Goal: Feedback & Contribution: Submit feedback/report problem

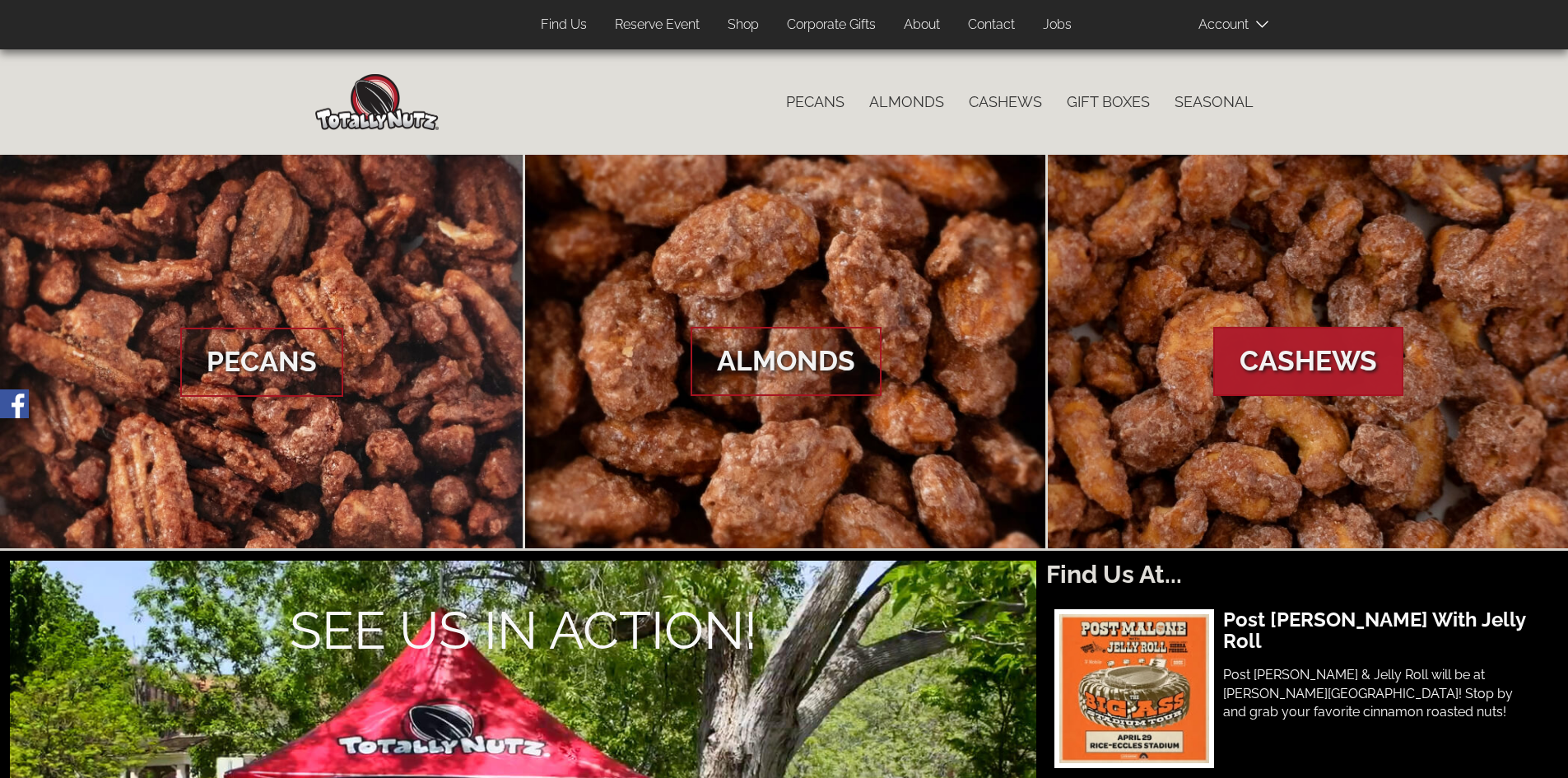
click at [1258, 331] on span "Cashews" at bounding box center [1308, 362] width 191 height 69
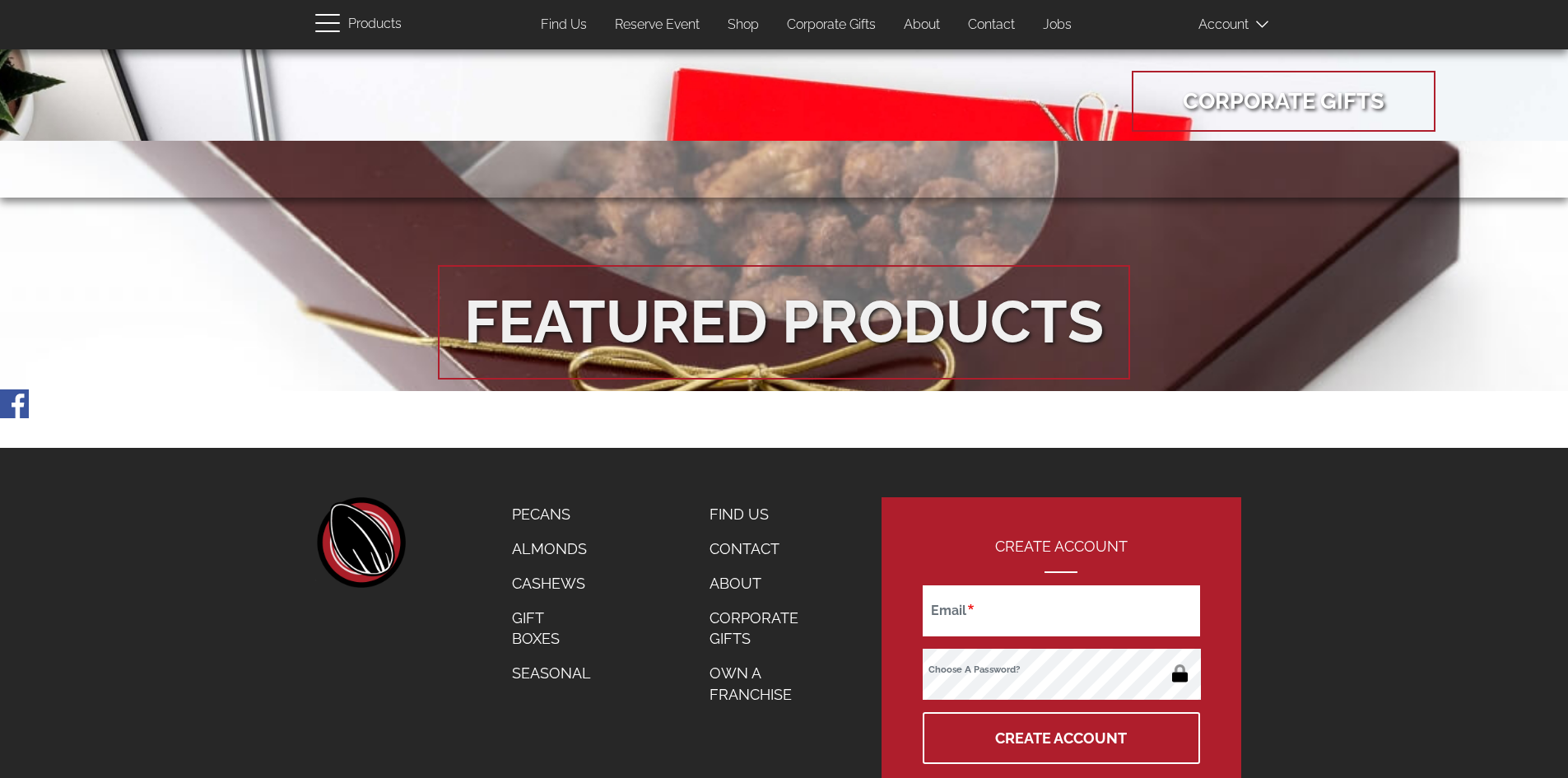
scroll to position [3022, 0]
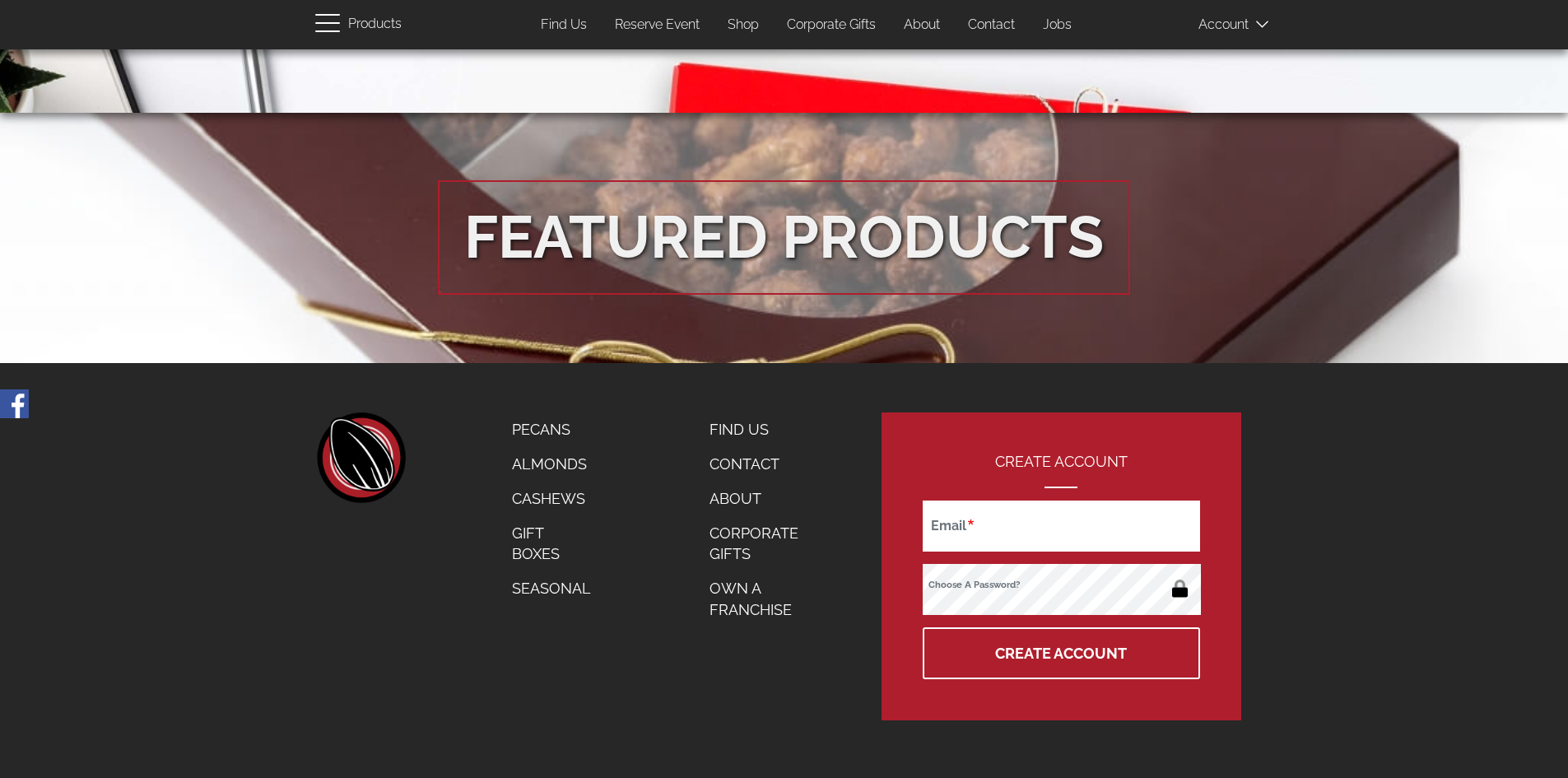
click at [739, 459] on link "Contact" at bounding box center [764, 463] width 133 height 35
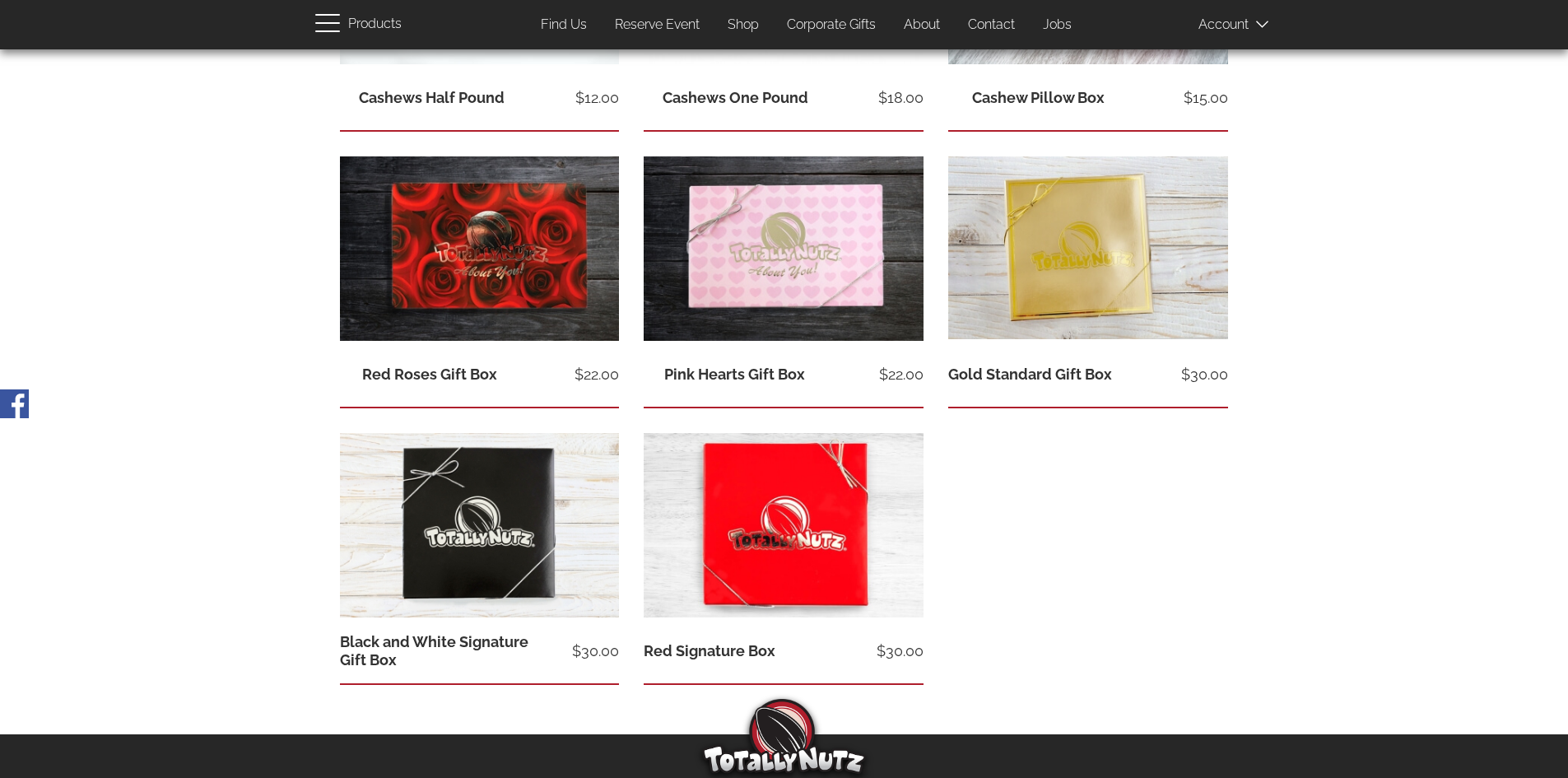
scroll to position [905, 0]
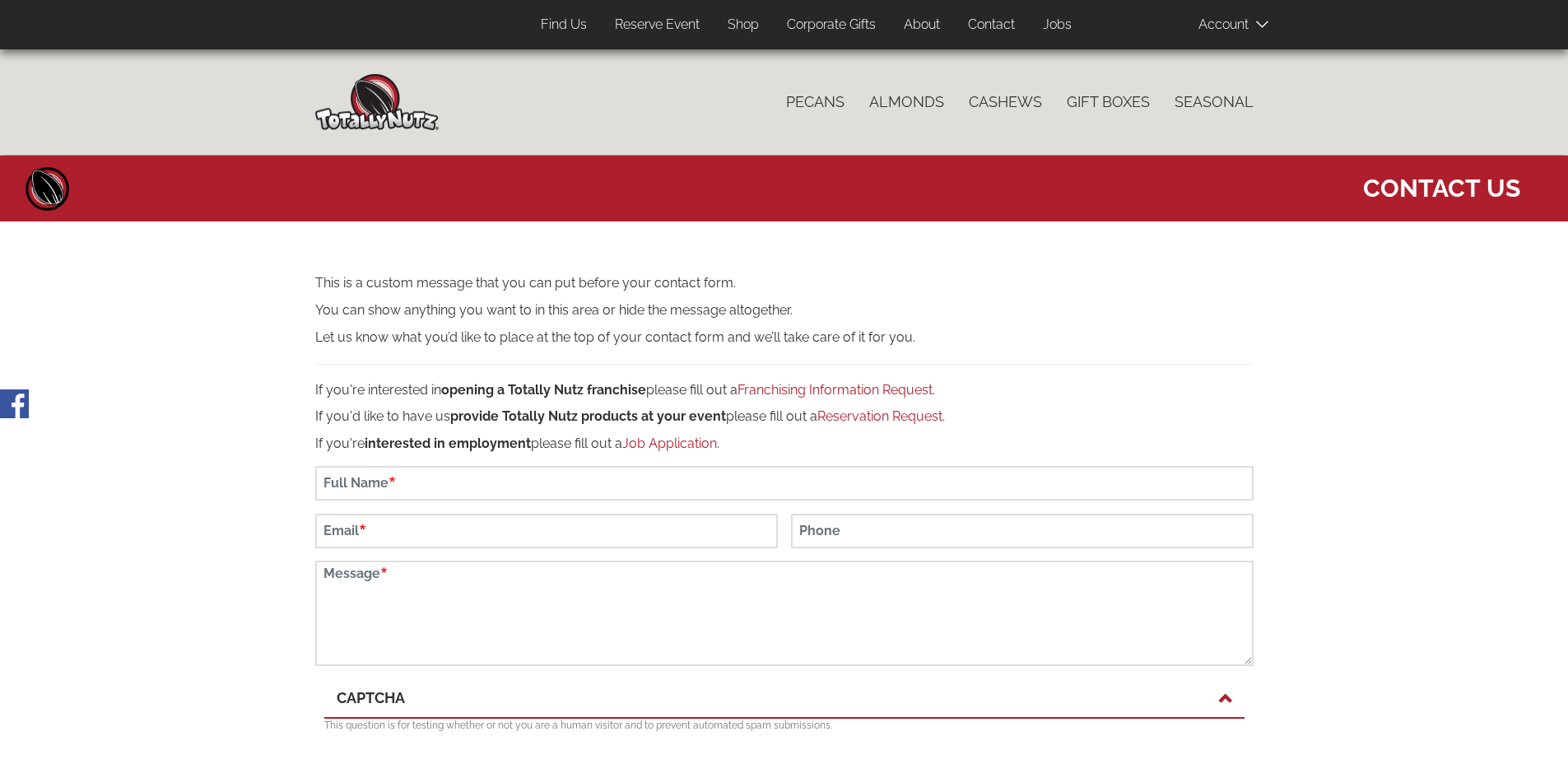
click at [346, 105] on img at bounding box center [377, 102] width 123 height 56
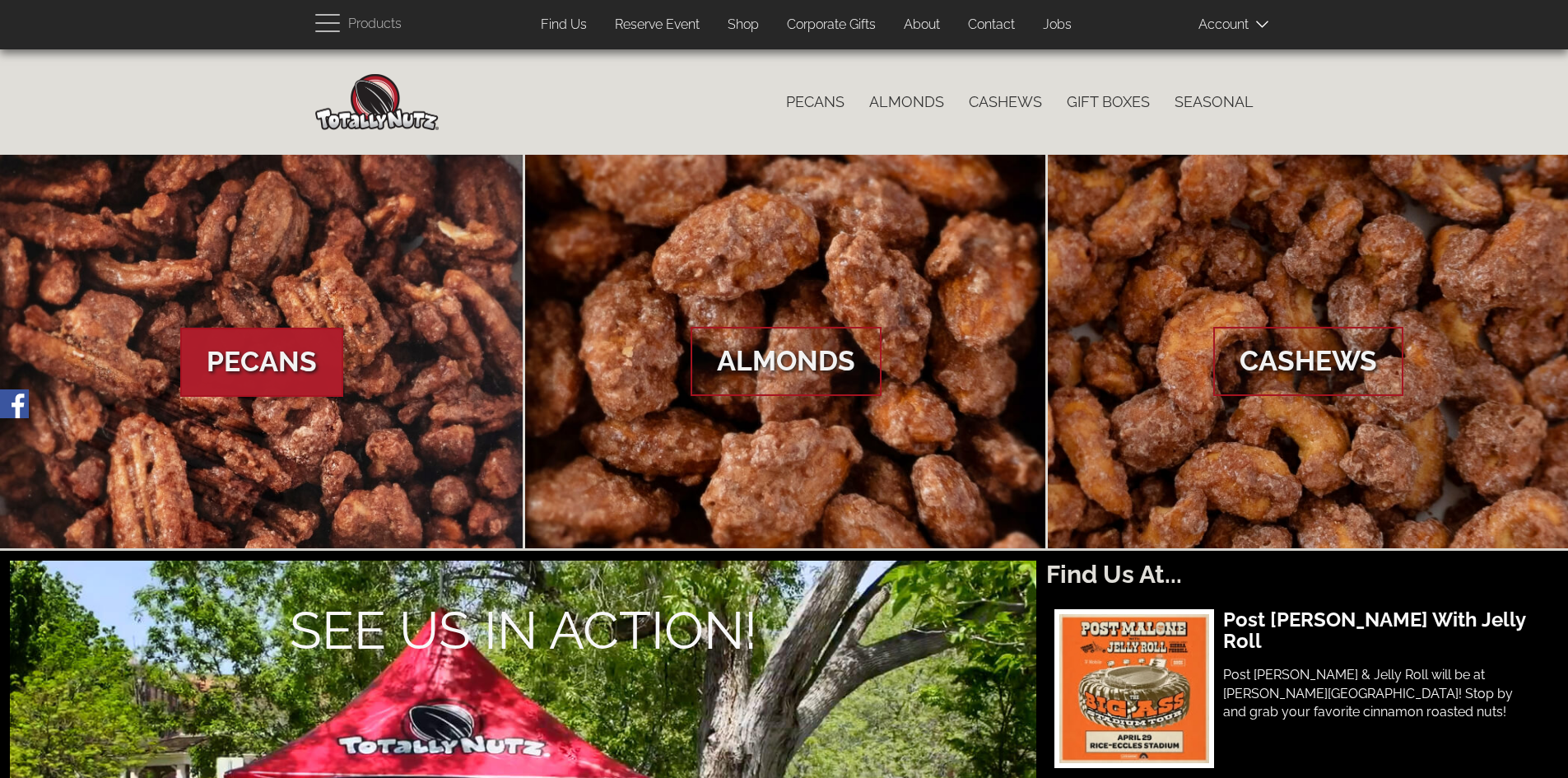
click at [283, 326] on link "Pecans" at bounding box center [261, 352] width 524 height 393
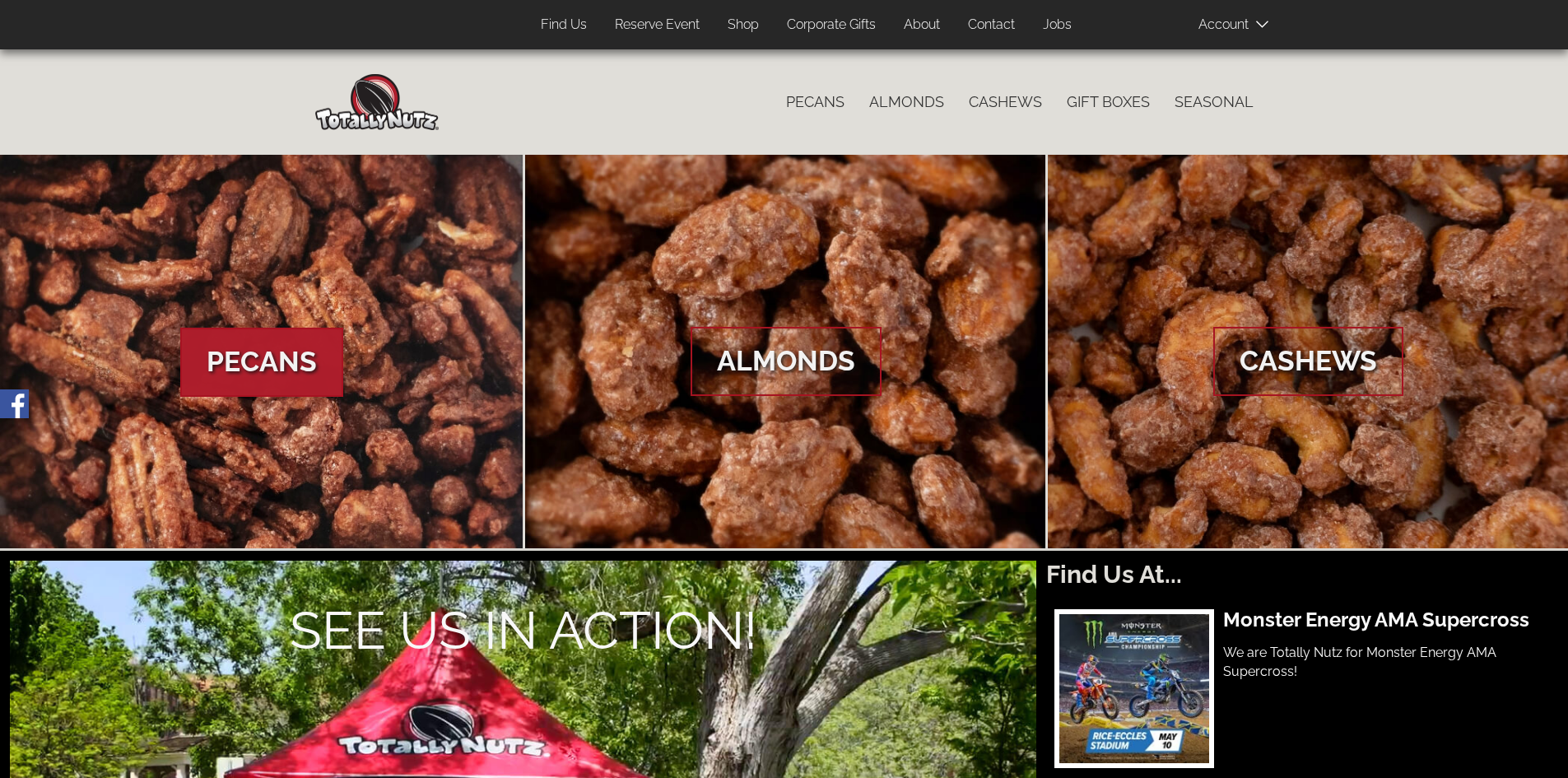
click at [273, 346] on span "Pecans" at bounding box center [261, 362] width 163 height 69
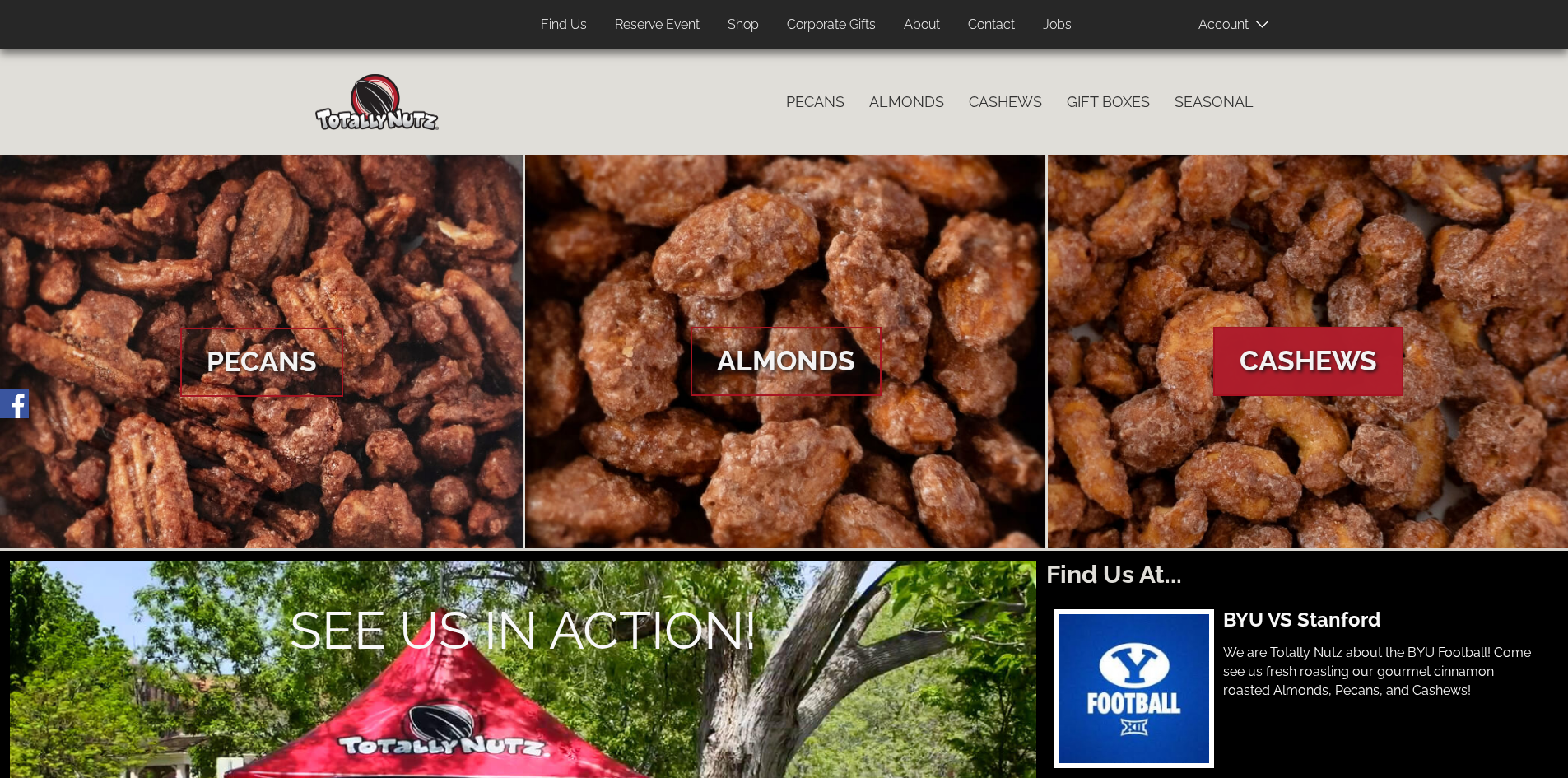
click at [1310, 352] on span "Cashews" at bounding box center [1308, 362] width 191 height 69
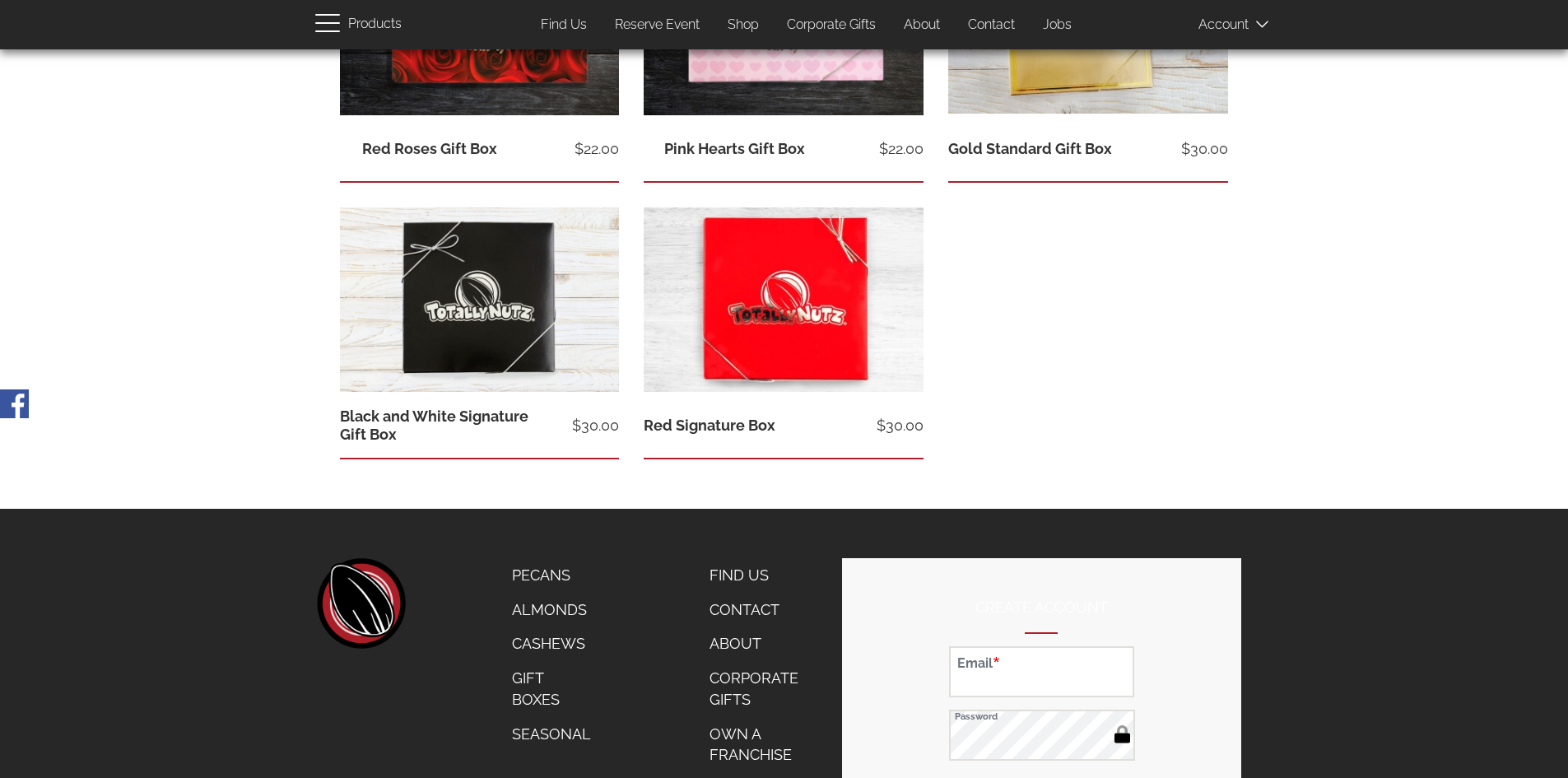
scroll to position [741, 0]
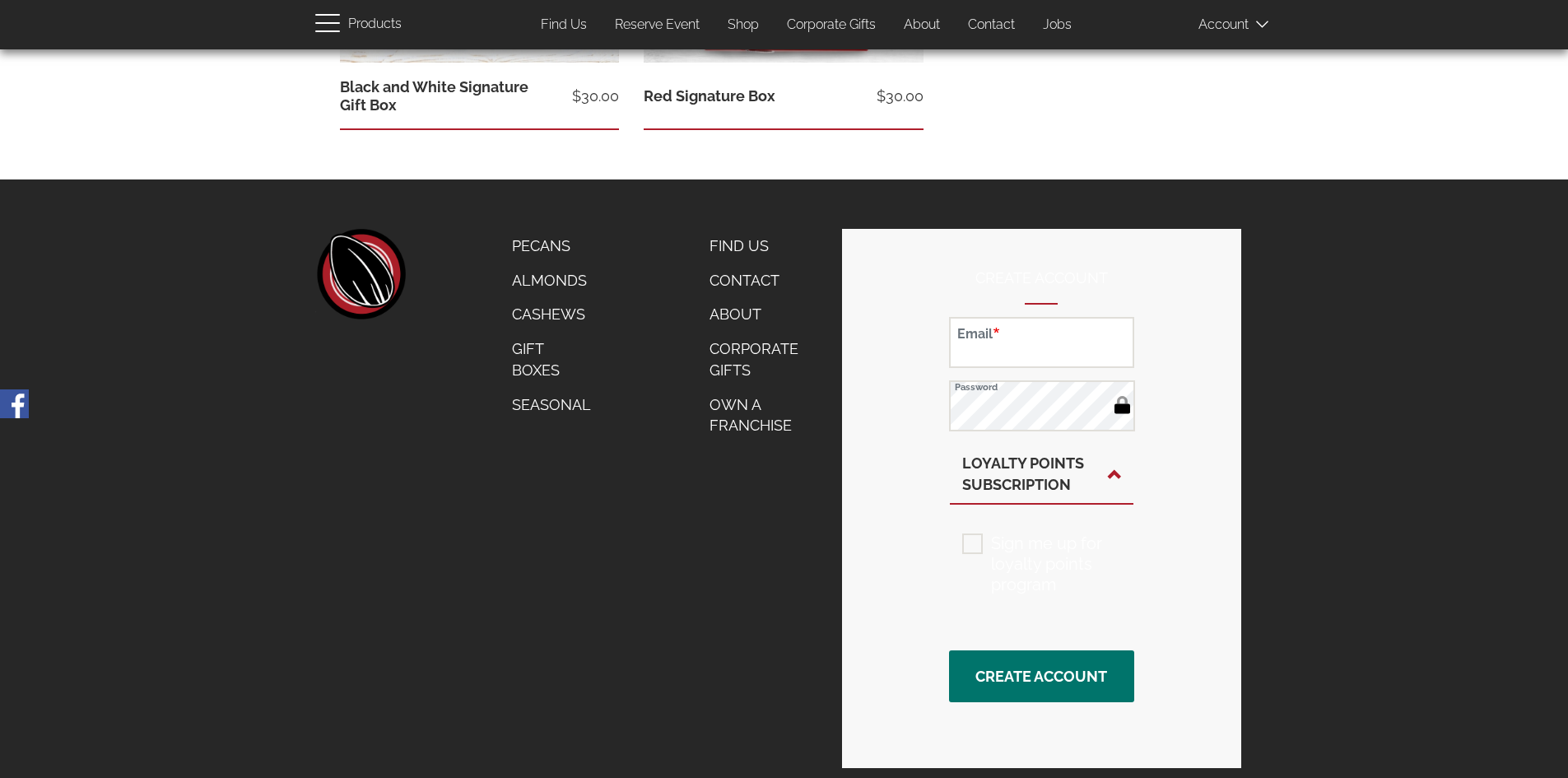
scroll to position [1070, 0]
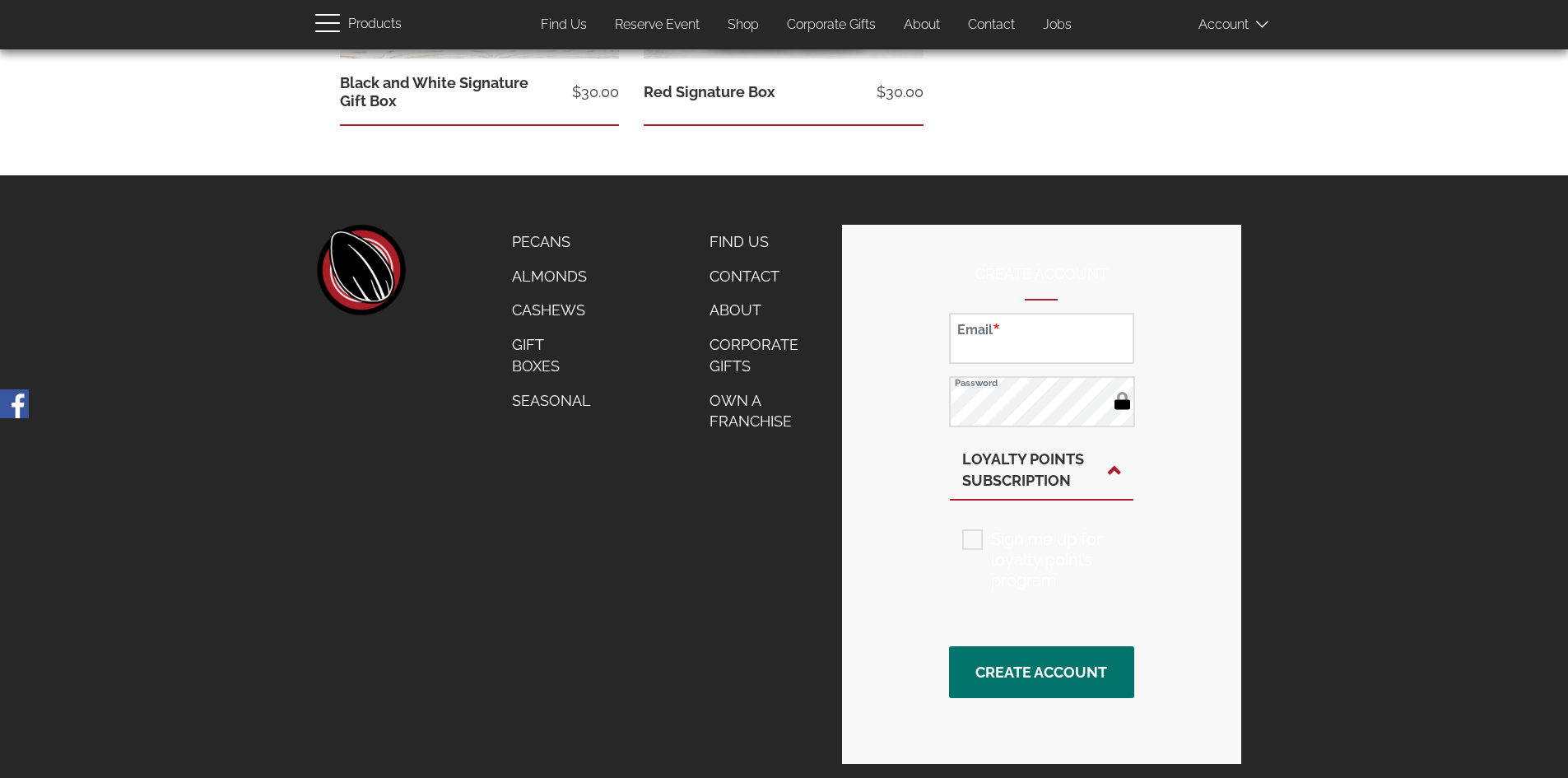
click at [751, 278] on link "Contact" at bounding box center [764, 276] width 133 height 35
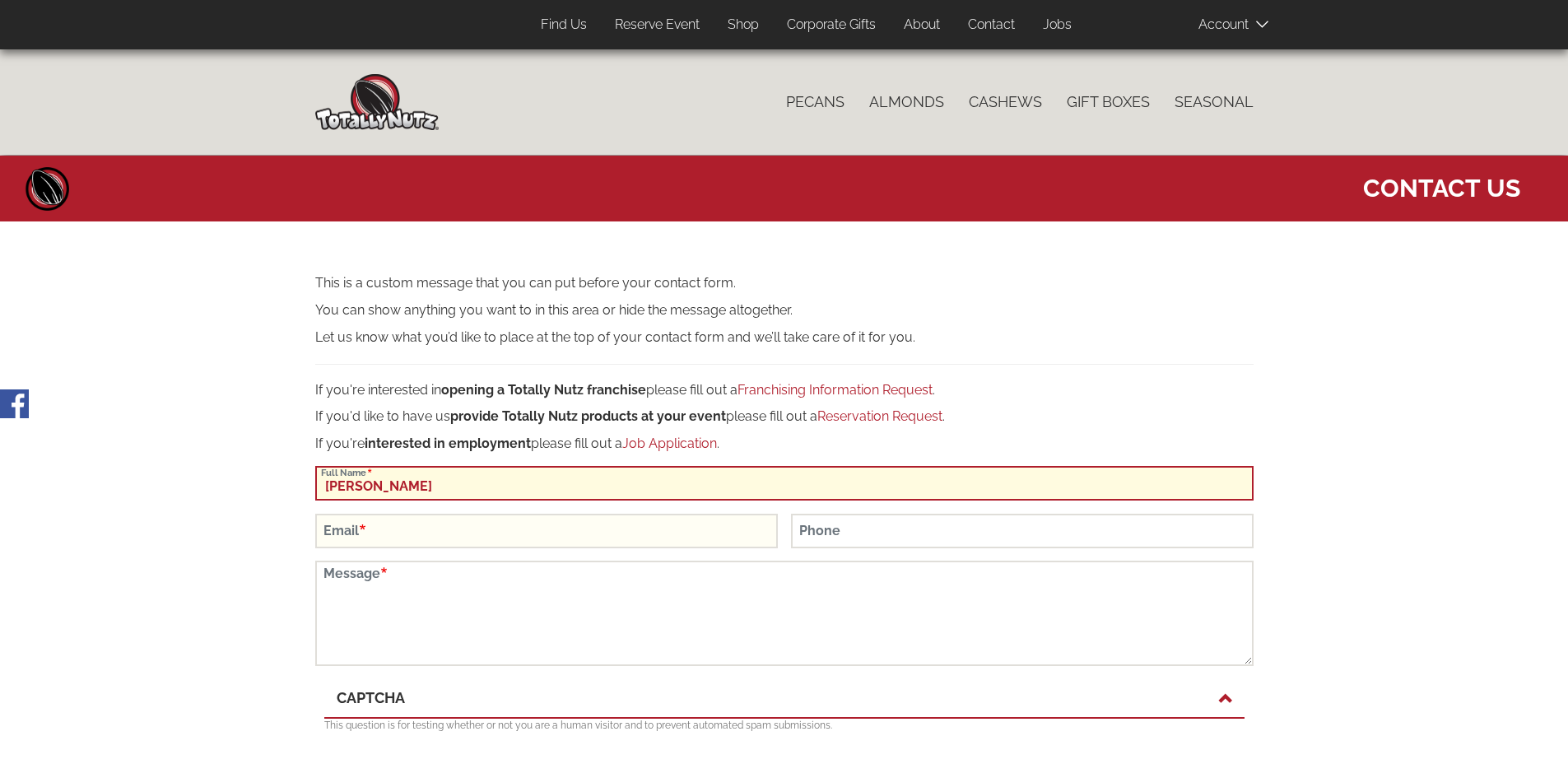
type input "[PERSON_NAME]"
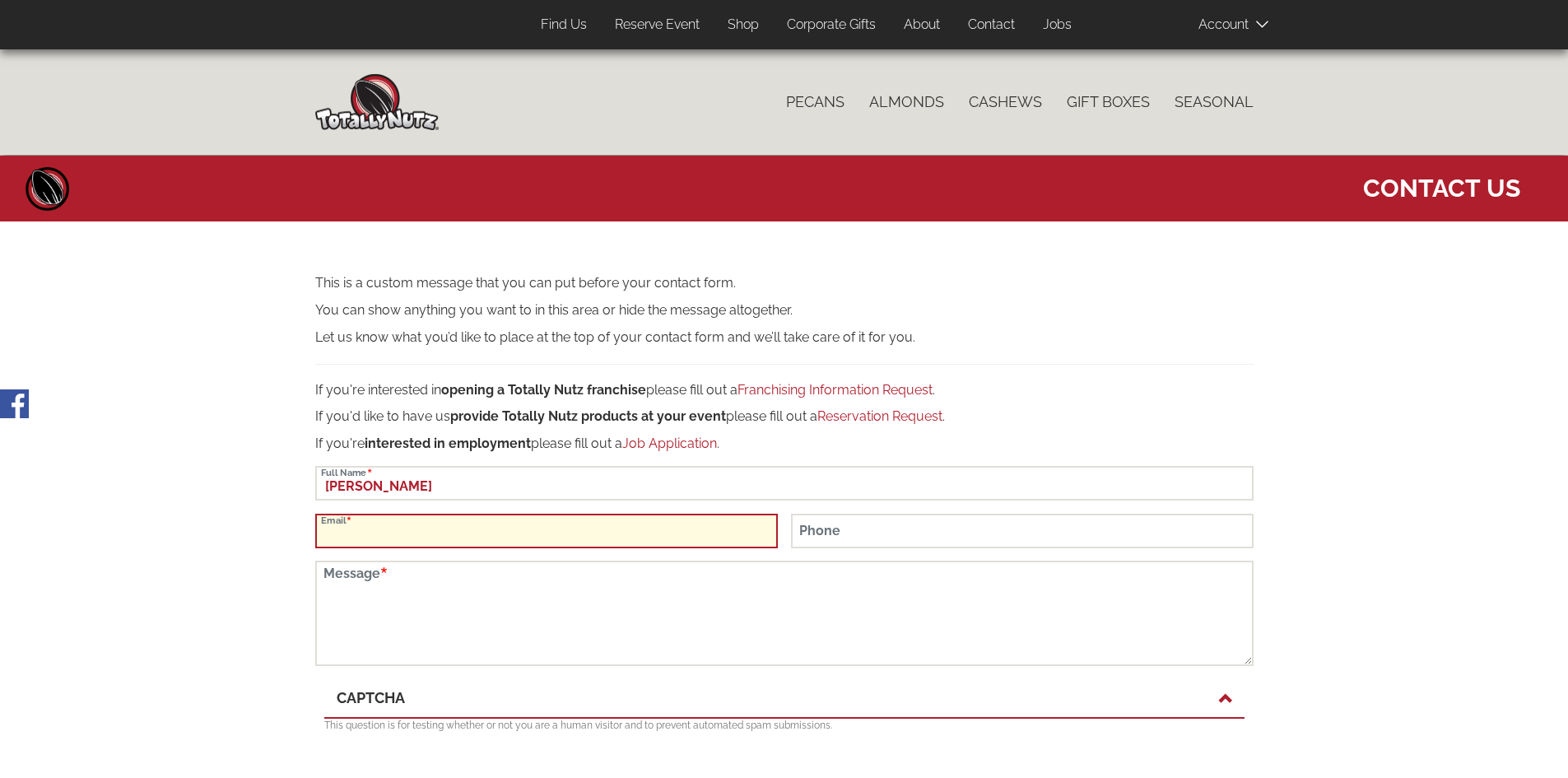
click at [455, 538] on input "Email" at bounding box center [547, 530] width 463 height 35
type input "[EMAIL_ADDRESS][DOMAIN_NAME]"
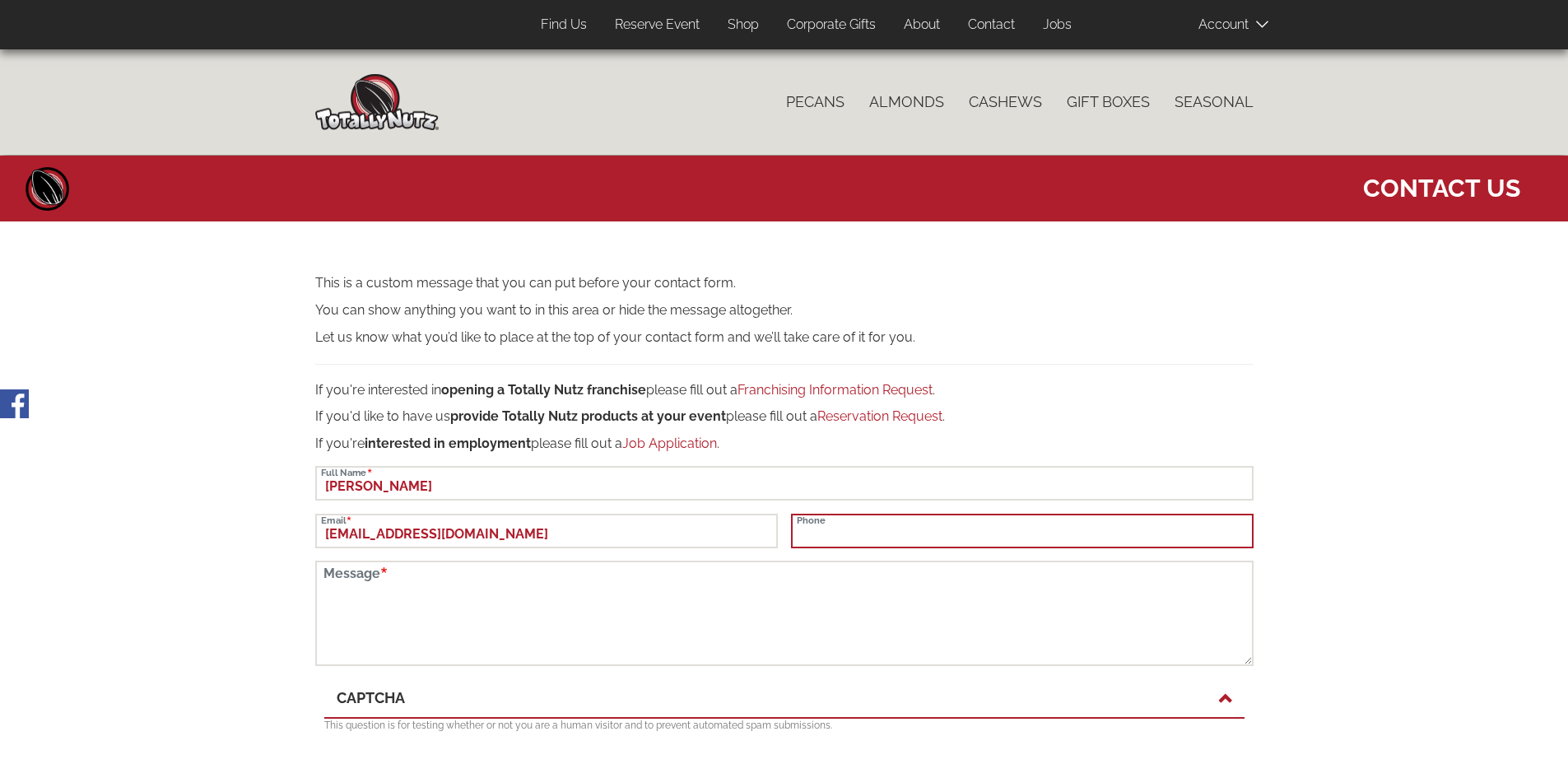
click at [823, 539] on input "Phone" at bounding box center [1022, 530] width 463 height 35
type input "845-709-2203"
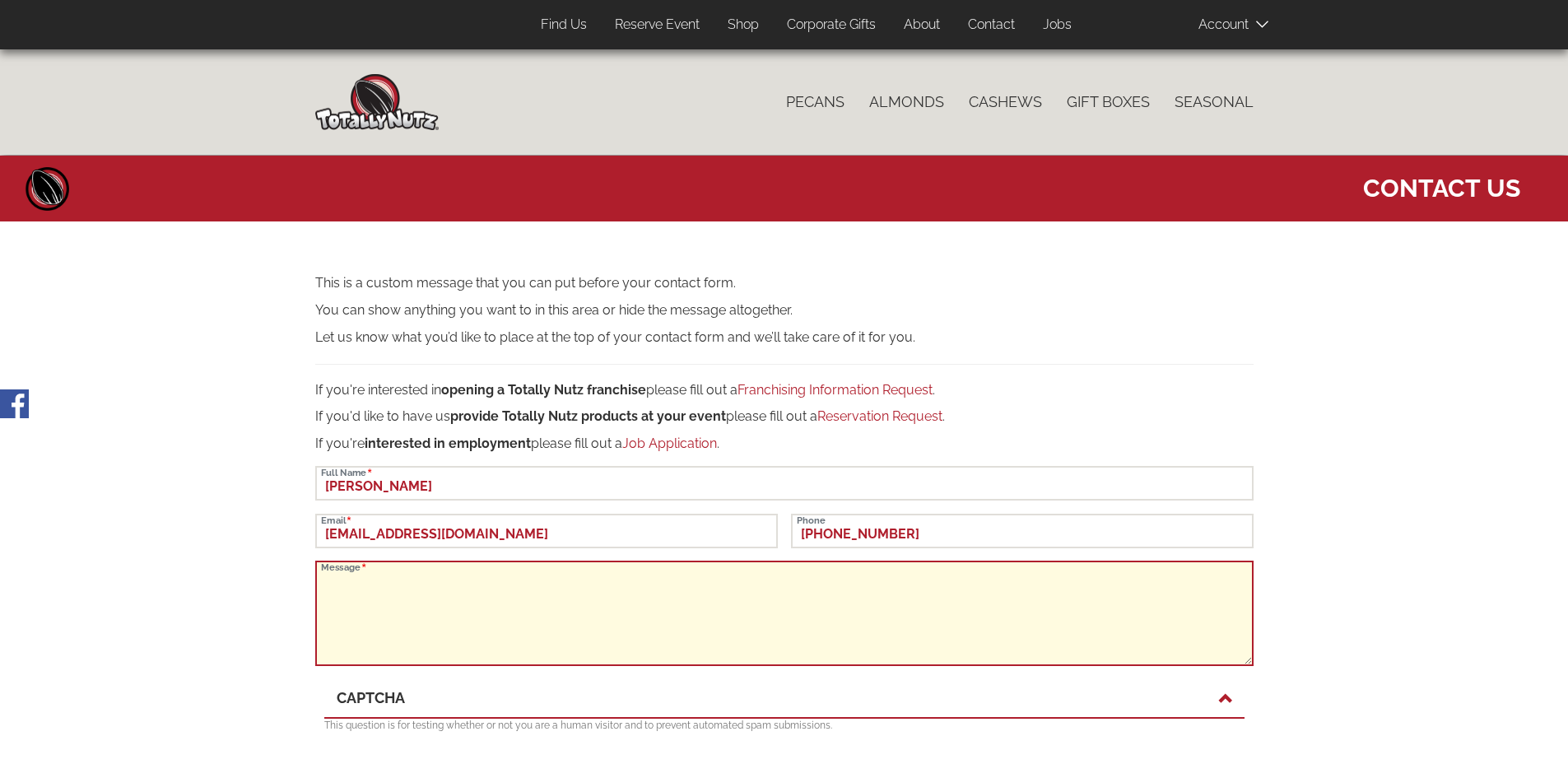
click at [761, 594] on textarea "Message" at bounding box center [784, 612] width 939 height 105
paste textarea "Hi, my name is Abdul, and I am the CEO of Yay Nuts. Yay Nuts was launched Augus…"
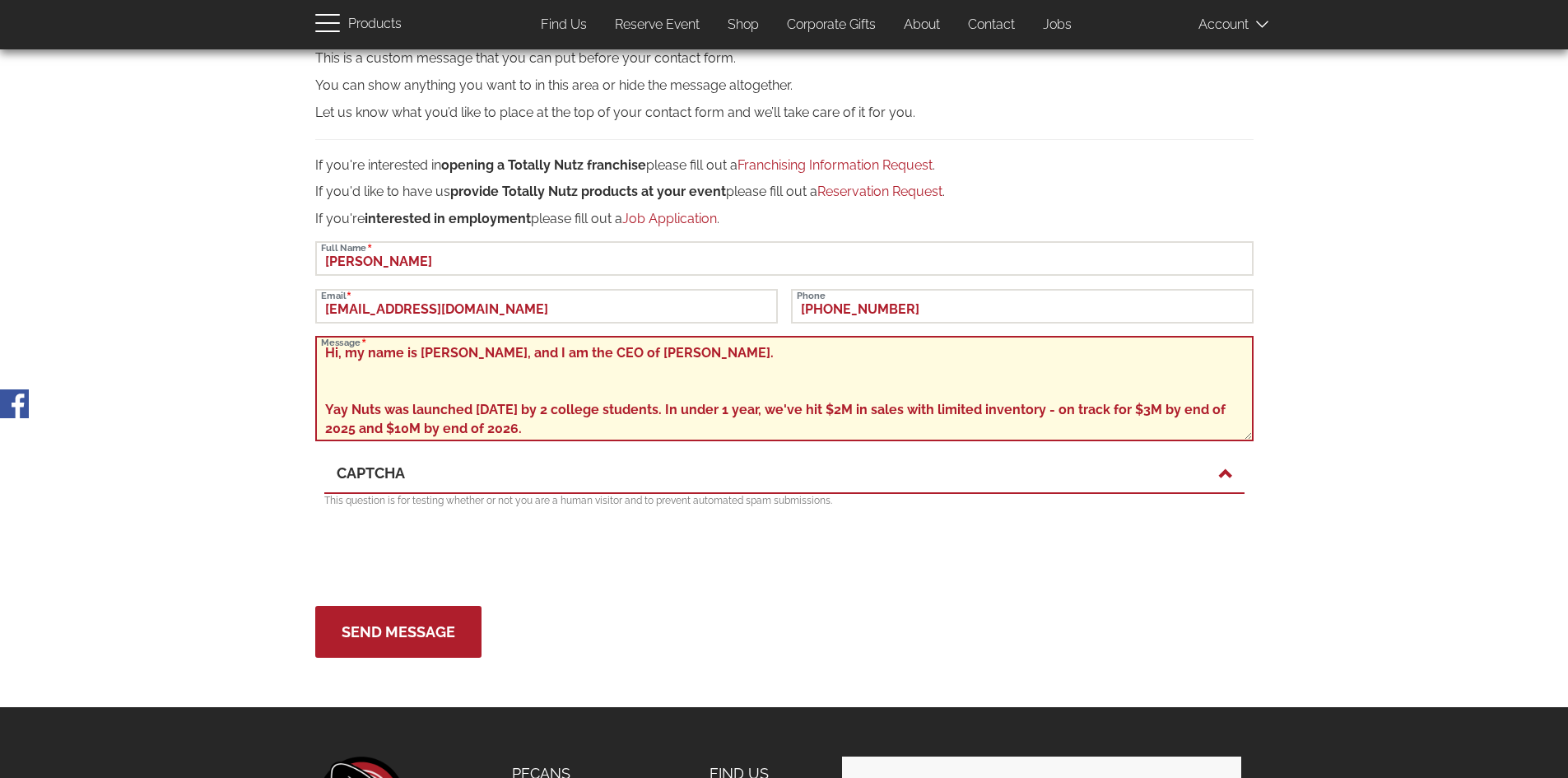
scroll to position [247, 0]
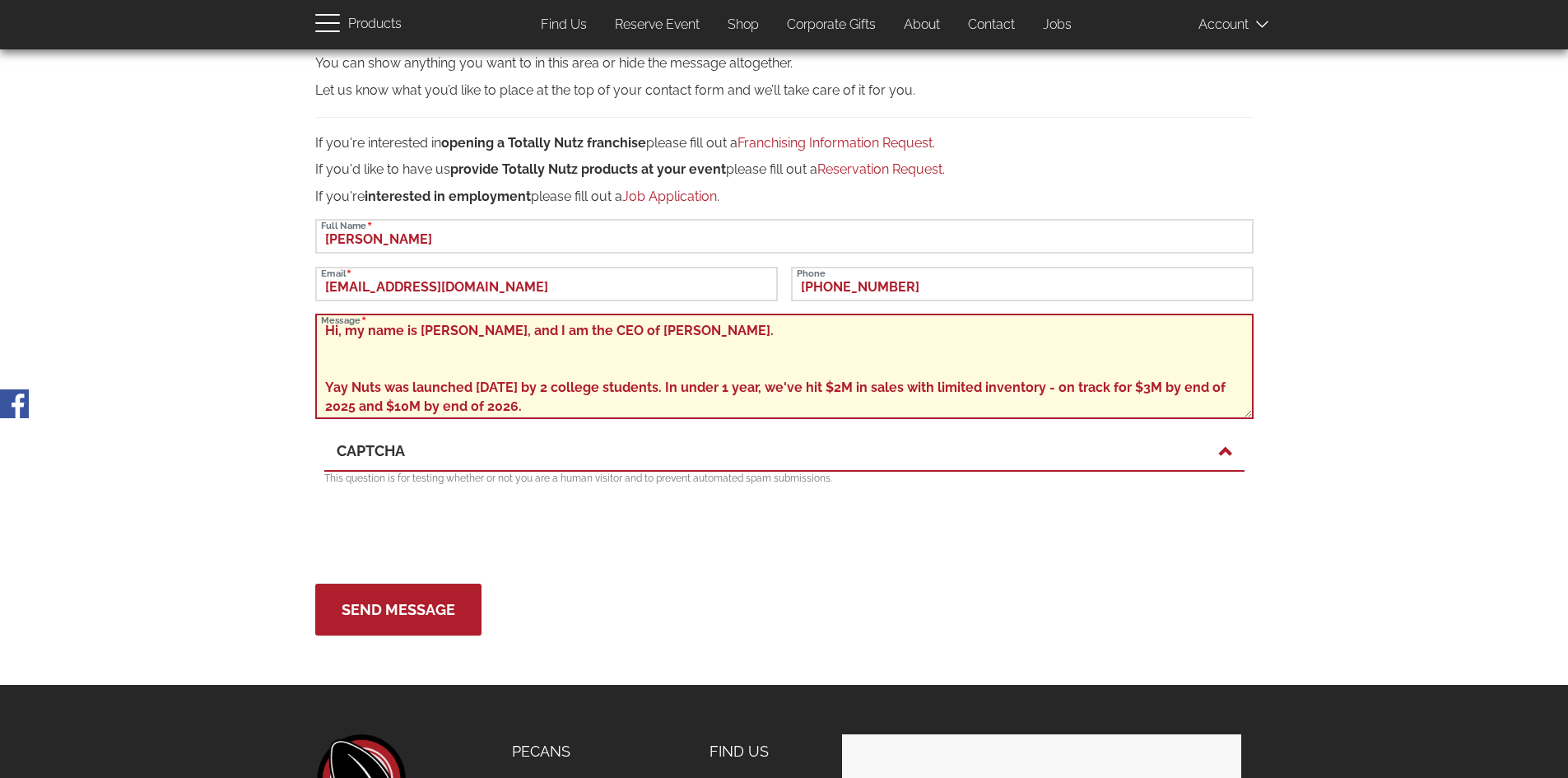
type textarea "Hi, my name is Abdul, and I am the CEO of Yay Nuts. Yay Nuts was launched Augus…"
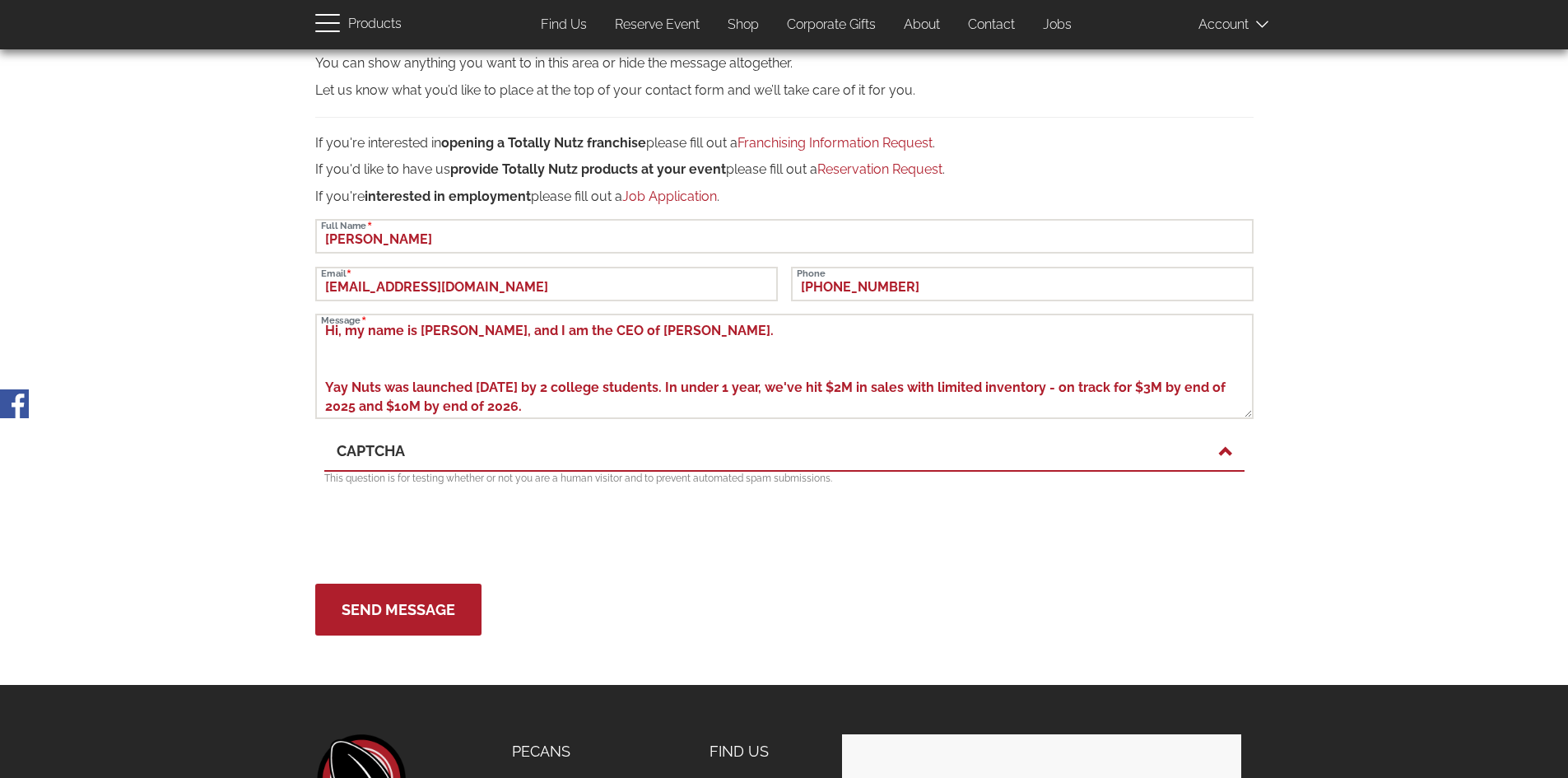
click at [417, 461] on link "CAPTCHA" at bounding box center [784, 451] width 895 height 21
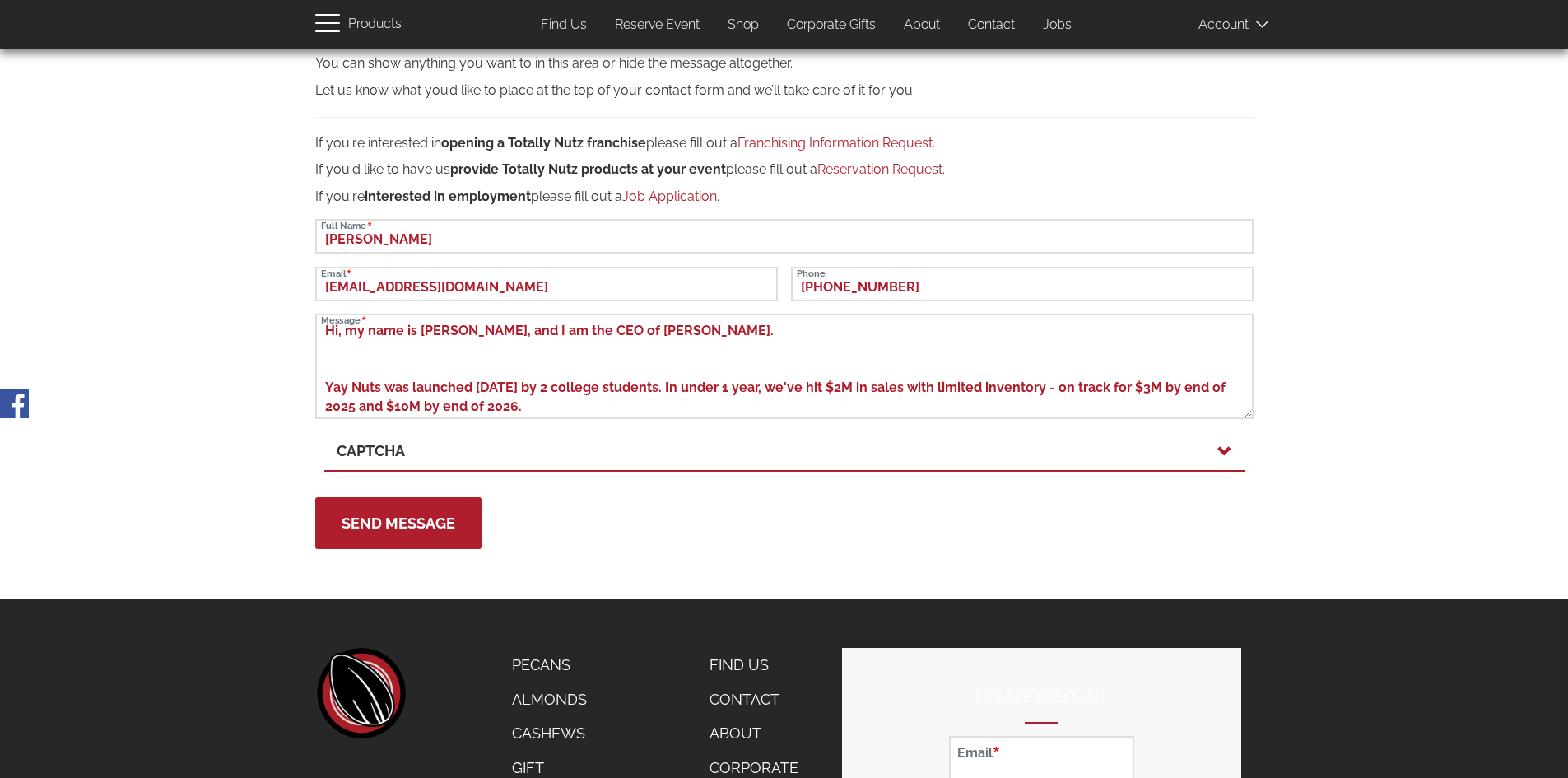
click at [417, 461] on link "CAPTCHA" at bounding box center [784, 451] width 895 height 21
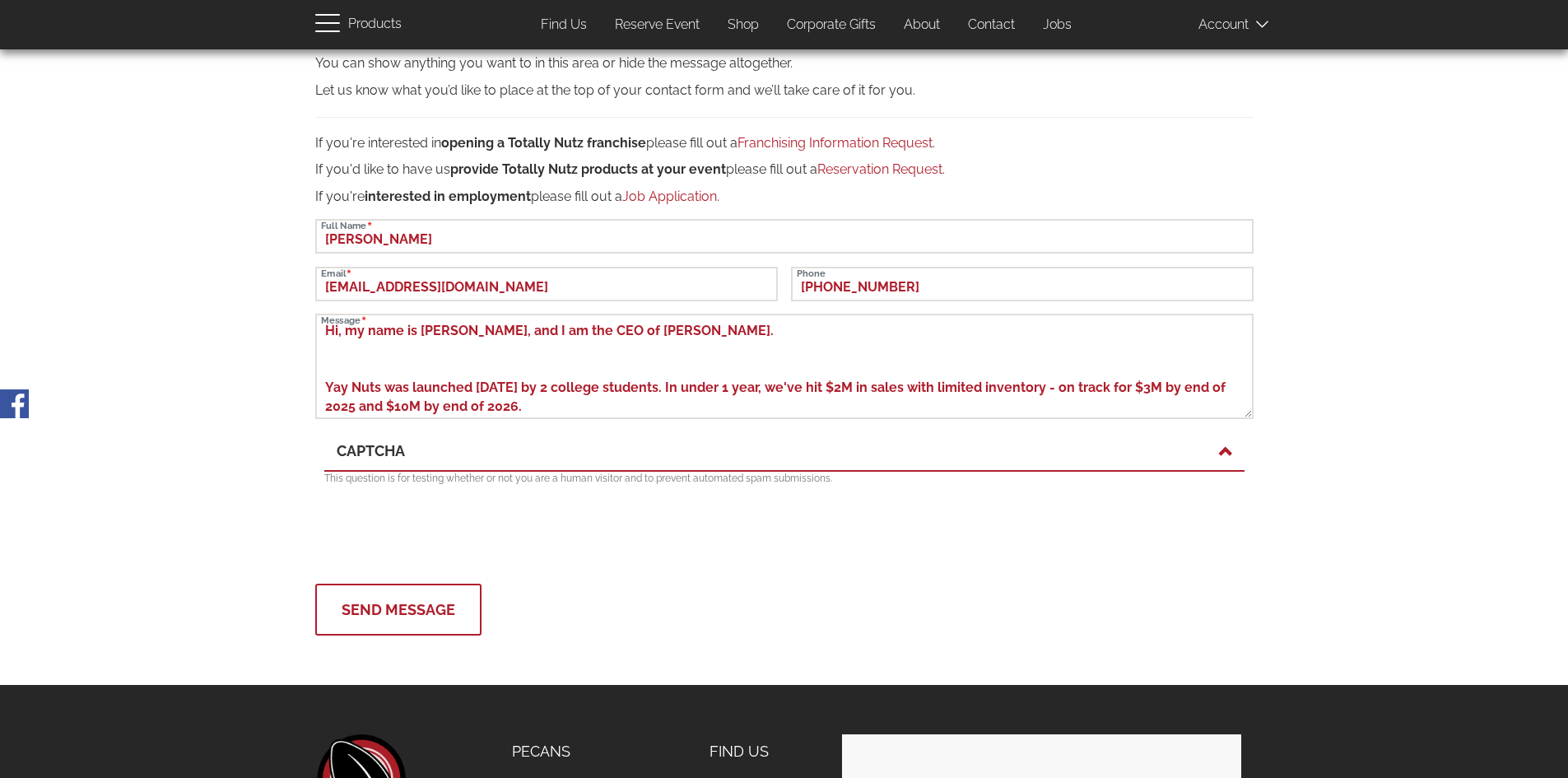
click at [375, 618] on button "Send Message" at bounding box center [399, 609] width 167 height 52
